Goal: Task Accomplishment & Management: Manage account settings

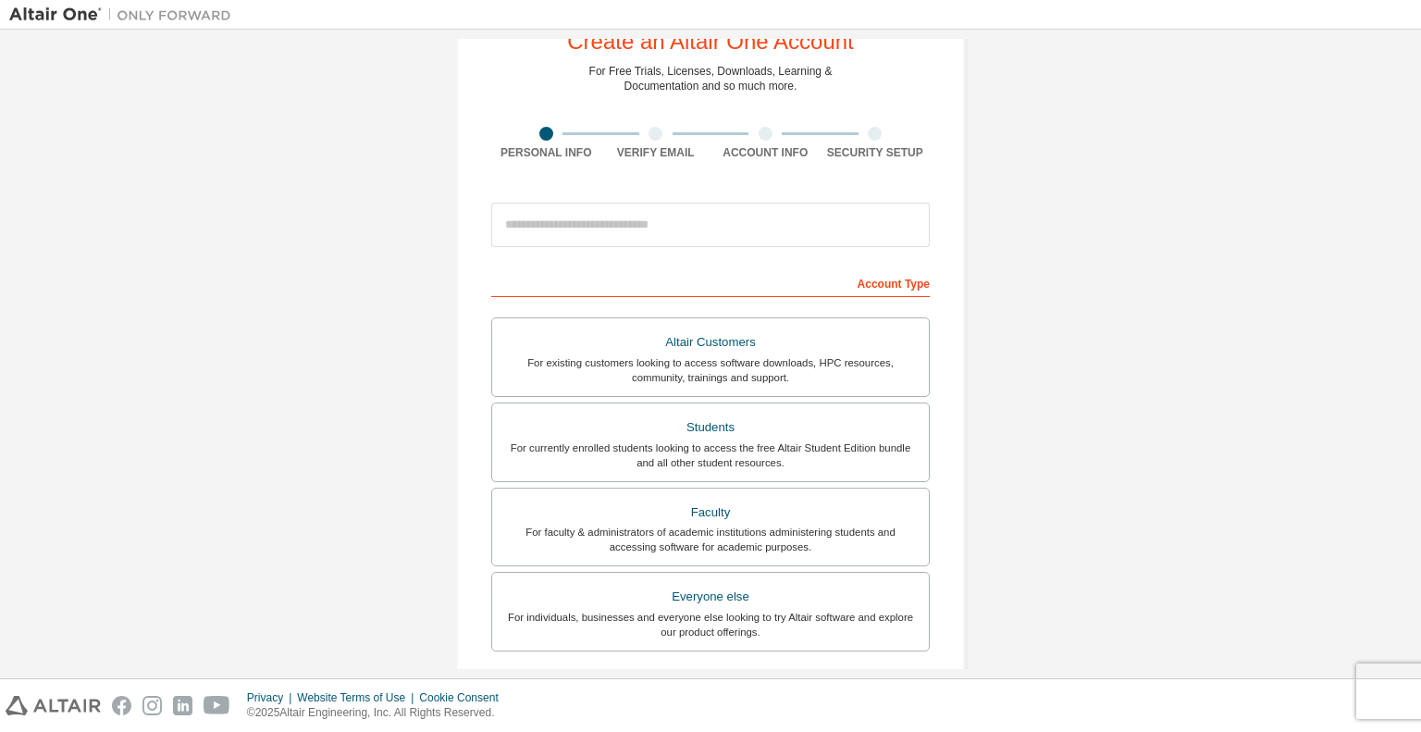
scroll to position [92, 0]
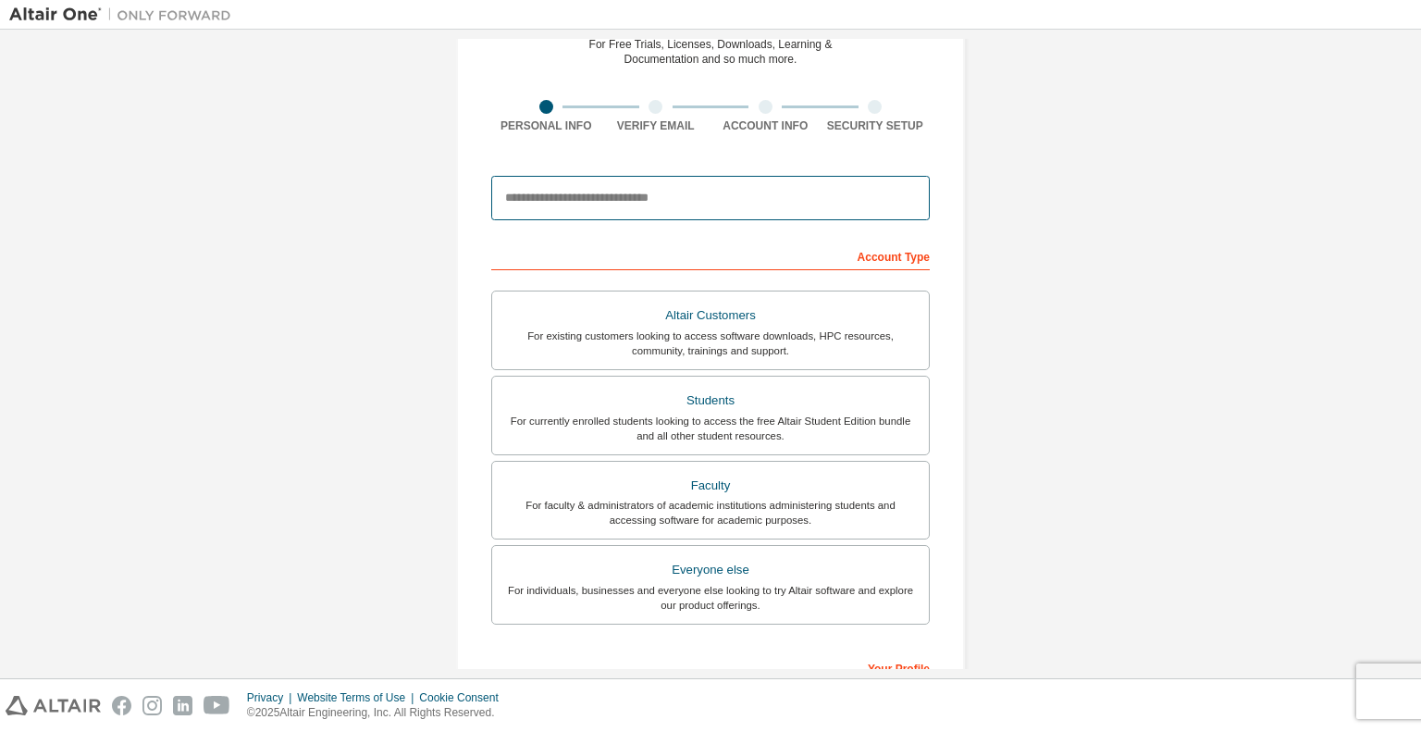
click at [576, 209] on input "email" at bounding box center [710, 198] width 438 height 44
type input "**********"
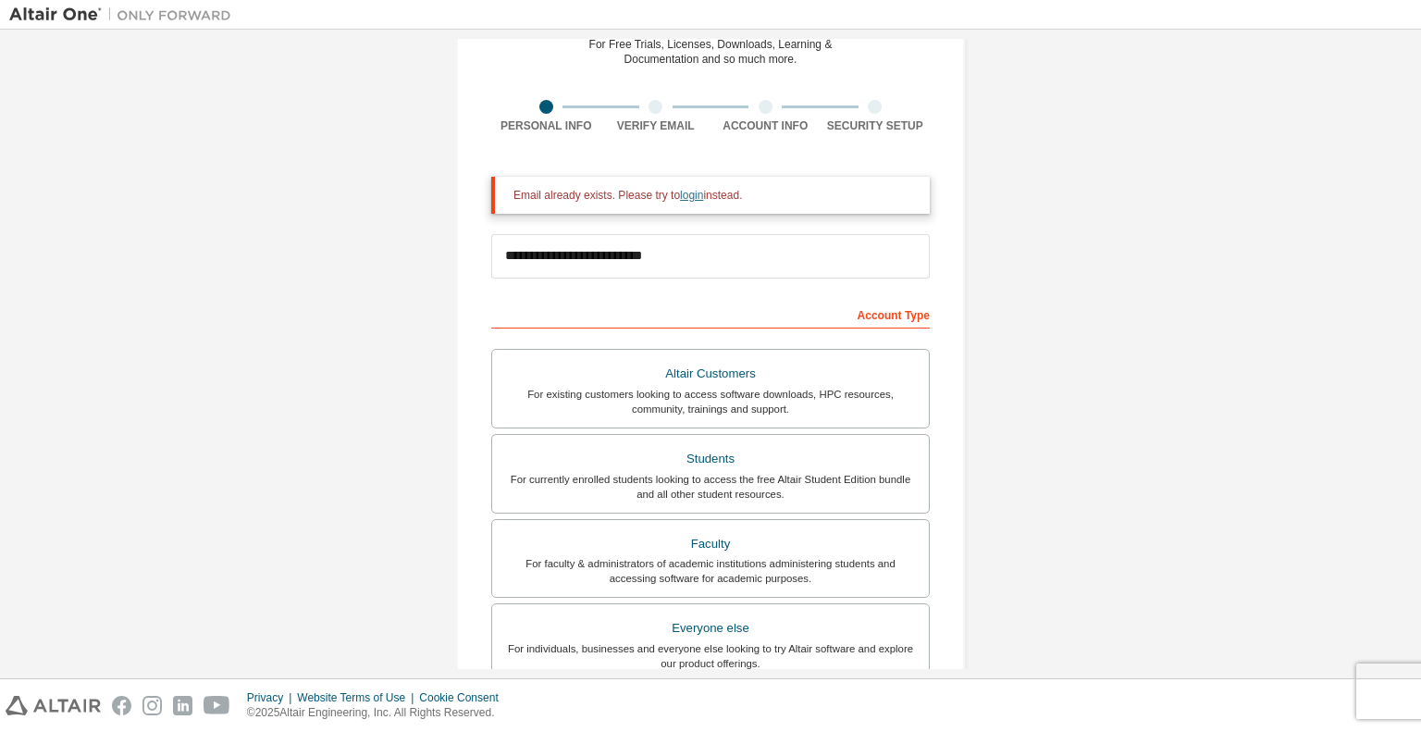
click at [684, 197] on link "login" at bounding box center [691, 195] width 23 height 13
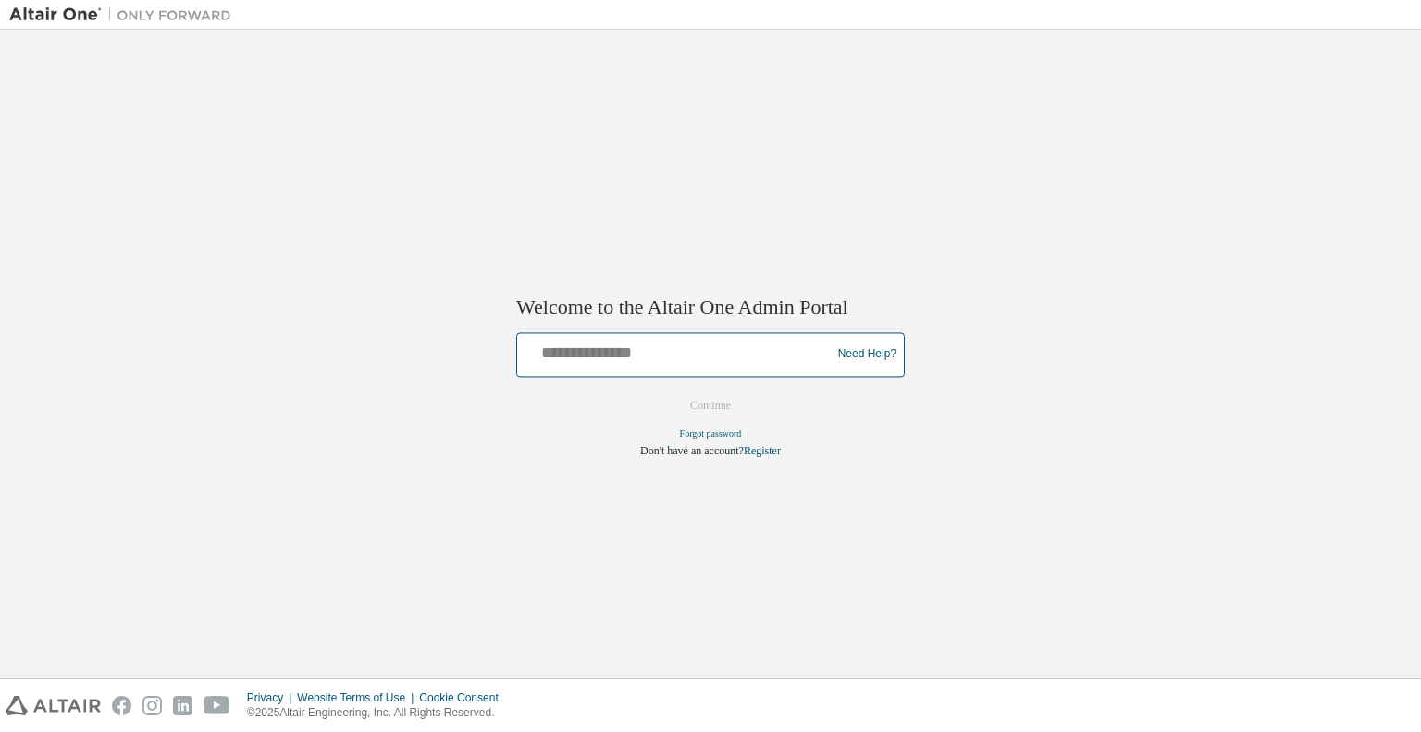
click at [607, 343] on input "text" at bounding box center [676, 350] width 304 height 27
click at [692, 402] on button "Continue" at bounding box center [711, 405] width 80 height 28
click at [604, 349] on input "**********" at bounding box center [676, 350] width 304 height 27
type input "**********"
click at [647, 369] on div at bounding box center [676, 354] width 304 height 35
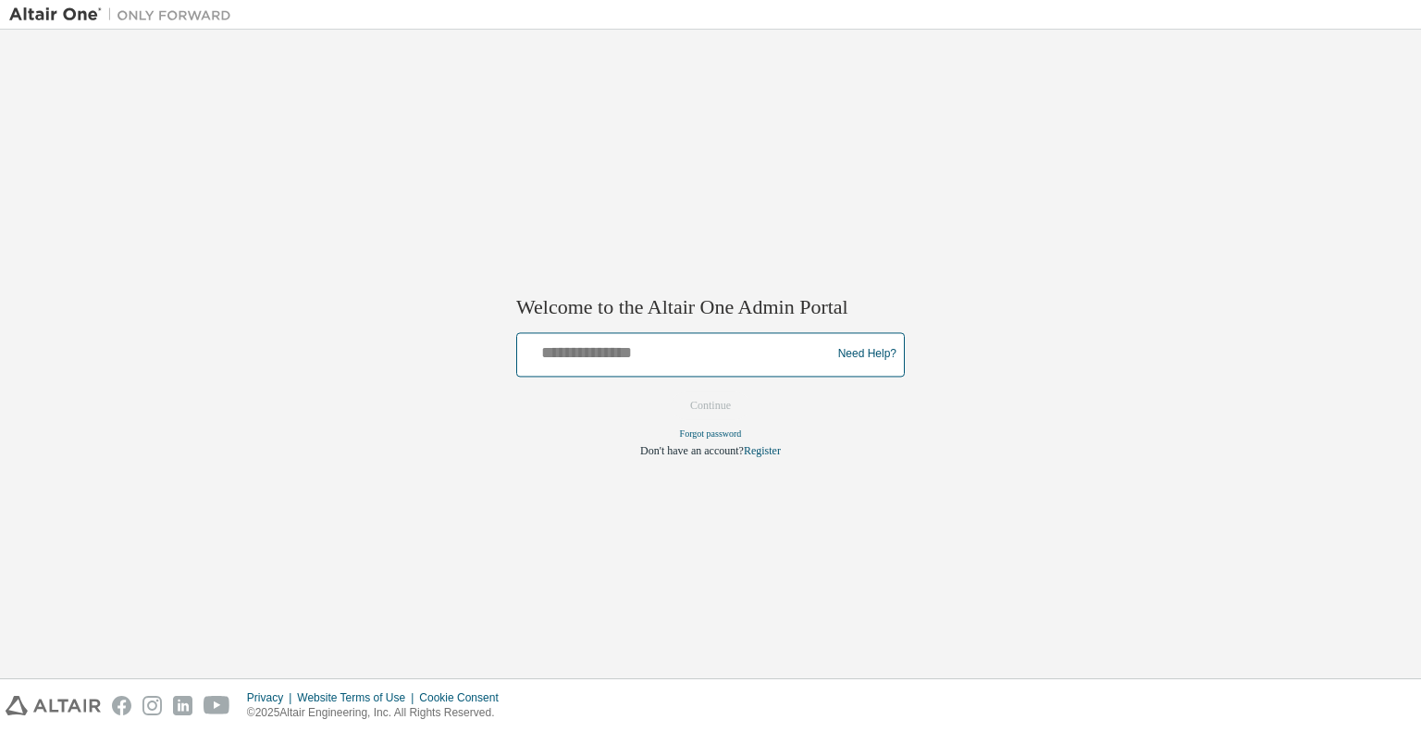
click at [636, 358] on input "text" at bounding box center [676, 350] width 304 height 27
drag, startPoint x: 598, startPoint y: 325, endPoint x: 589, endPoint y: 361, distance: 37.2
click at [598, 334] on div "Welcome to the Altair One Admin Portal Need Help? Please make sure that you pro…" at bounding box center [710, 366] width 388 height 184
click at [586, 364] on div at bounding box center [676, 354] width 304 height 35
drag, startPoint x: 573, startPoint y: 339, endPoint x: 570, endPoint y: 350, distance: 10.5
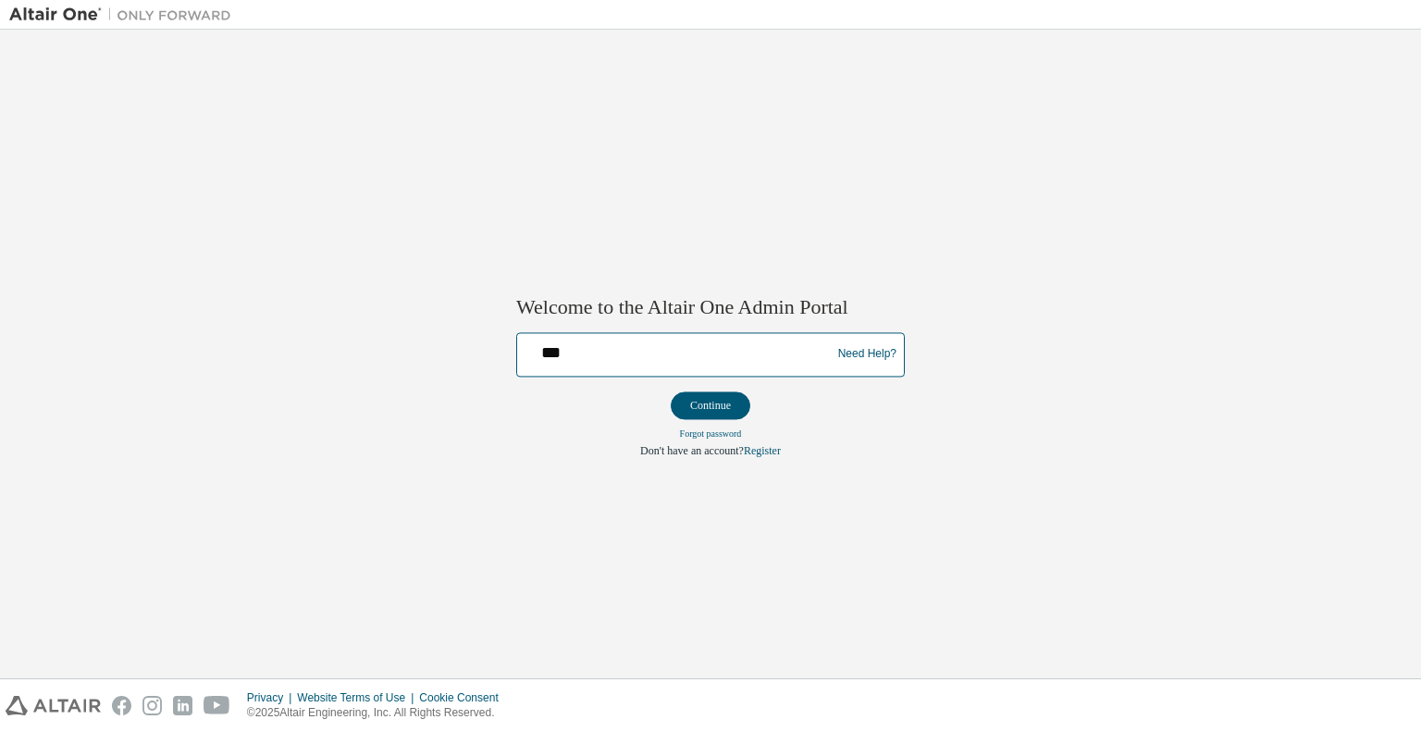
click at [573, 339] on input "text" at bounding box center [676, 350] width 304 height 27
drag, startPoint x: 568, startPoint y: 351, endPoint x: 331, endPoint y: 351, distance: 236.8
click at [302, 355] on div "Welcome to the Altair One Admin Portal Need Help? Please make sure that you pro…" at bounding box center [710, 354] width 1402 height 630
click at [558, 365] on div at bounding box center [676, 354] width 304 height 35
click at [549, 355] on input "text" at bounding box center [676, 350] width 304 height 27
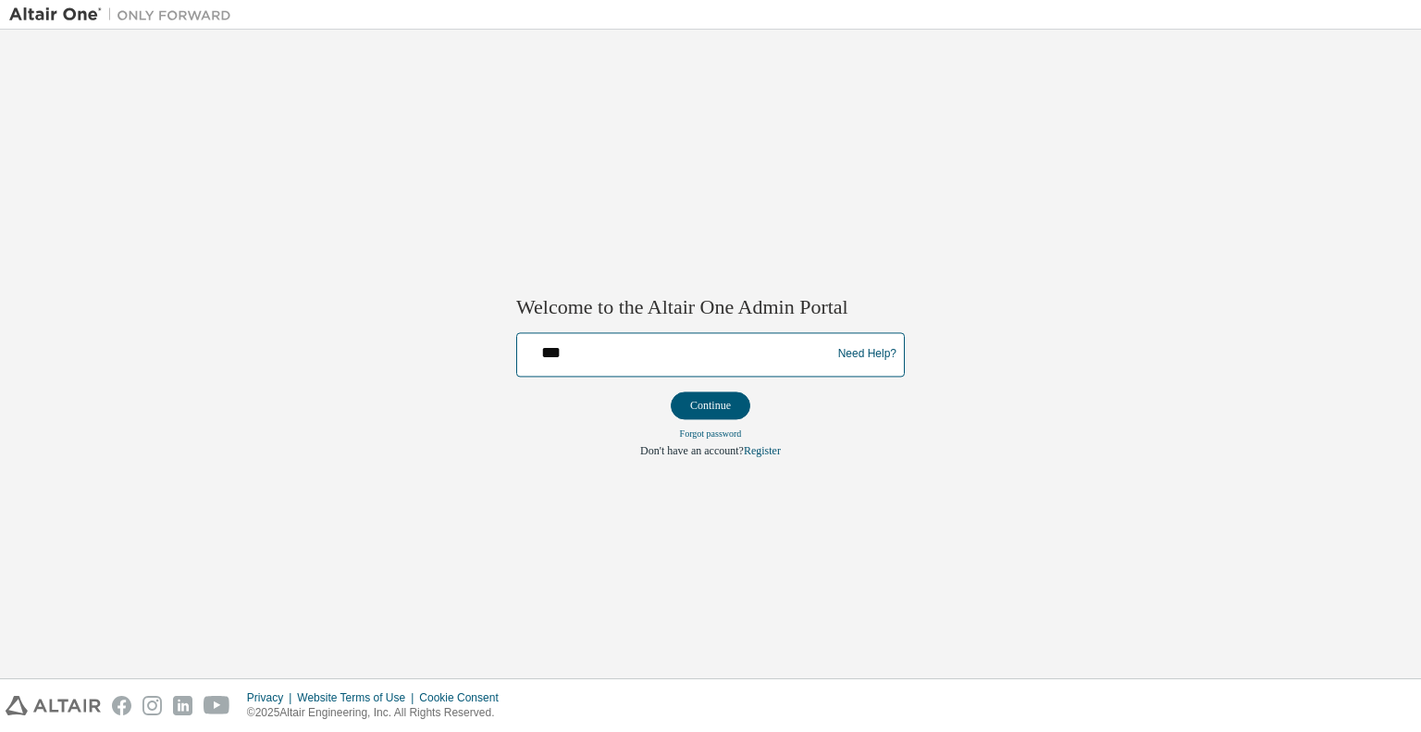
type input "**********"
click at [733, 432] on link "Forgot password" at bounding box center [711, 433] width 62 height 10
